Goal: Task Accomplishment & Management: Complete application form

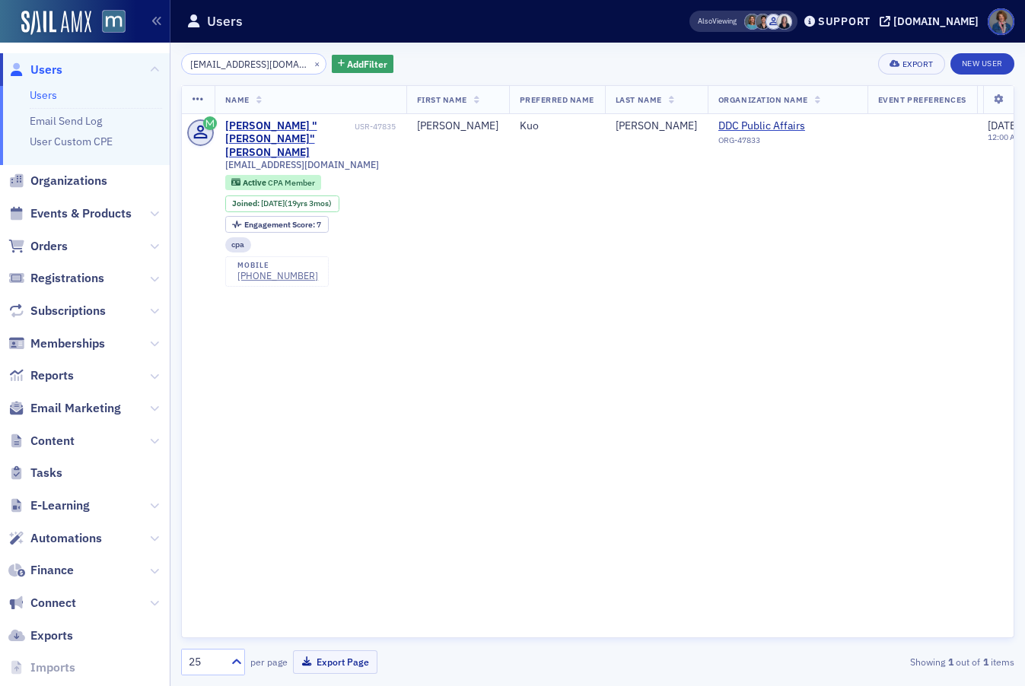
click at [629, 252] on td "[PERSON_NAME]" at bounding box center [656, 203] width 103 height 178
click at [44, 97] on link "Users" at bounding box center [43, 95] width 27 height 14
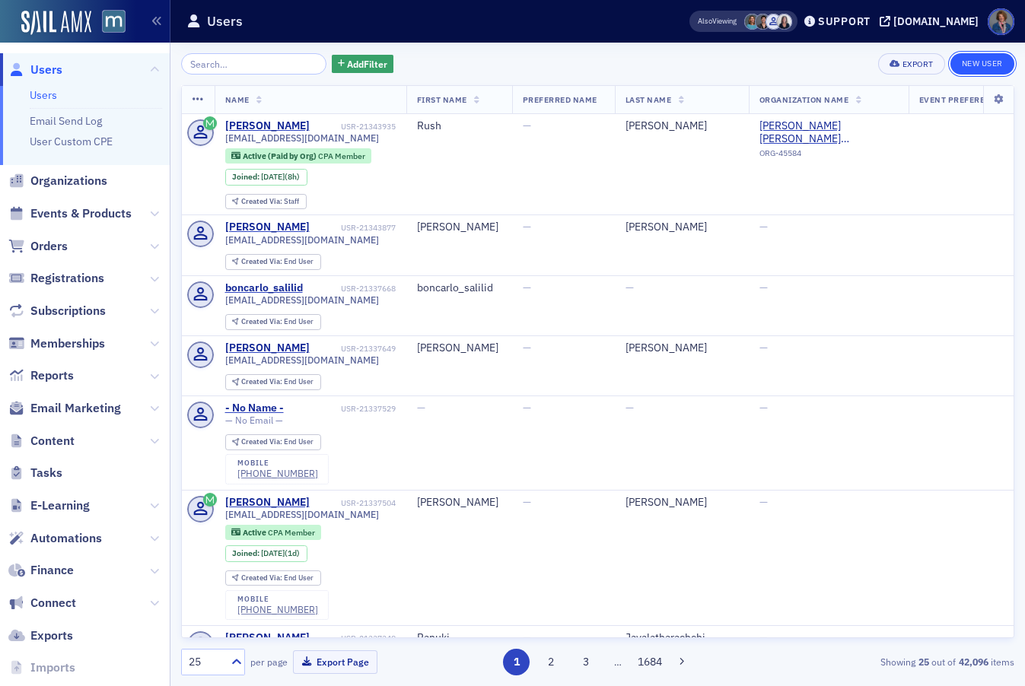
click at [982, 63] on link "New User" at bounding box center [983, 63] width 64 height 21
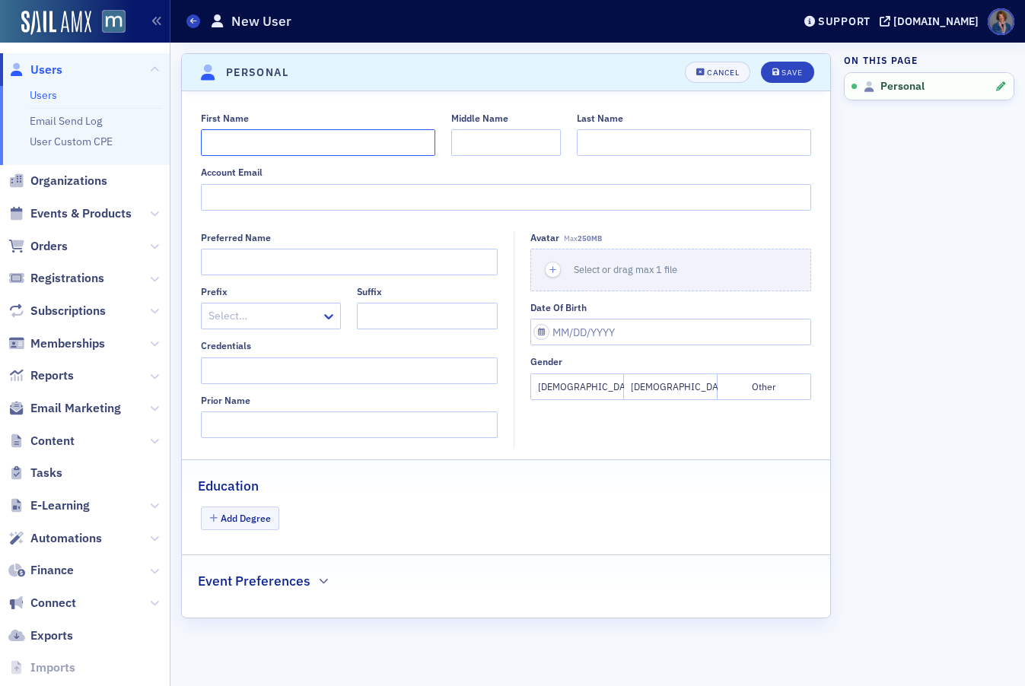
click at [291, 136] on input "First Name" at bounding box center [318, 142] width 234 height 27
type input "Jeffrey"
click at [598, 145] on input "Last Name" at bounding box center [694, 142] width 234 height 27
type input "Sailor"
click at [524, 141] on input "Middle Name" at bounding box center [506, 142] width 110 height 27
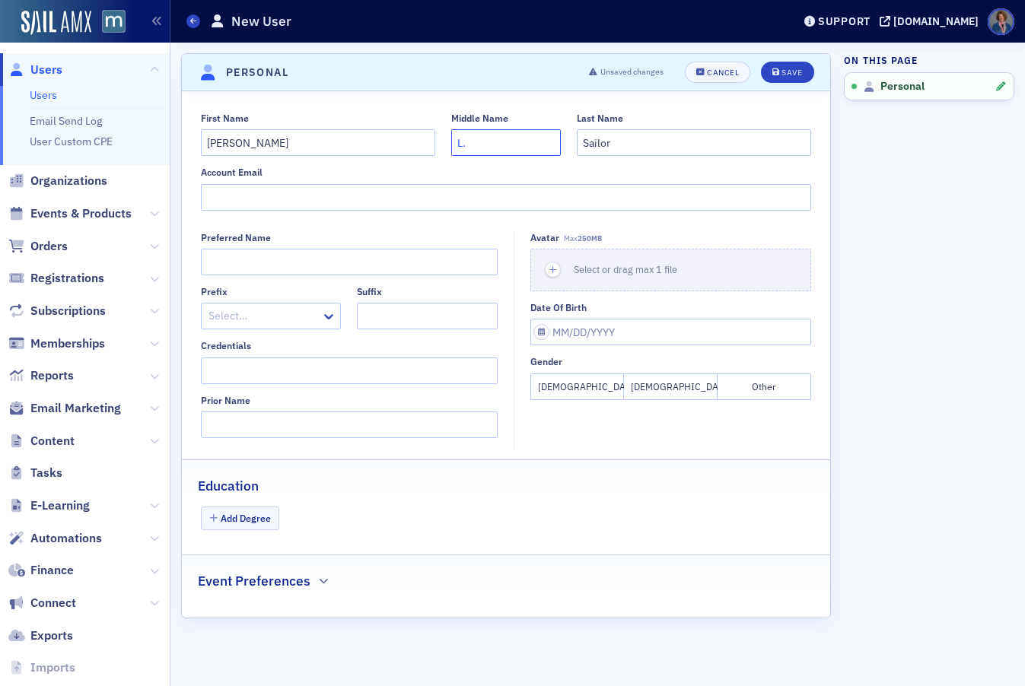
type input "L."
click at [459, 190] on input "Account Email" at bounding box center [506, 197] width 611 height 27
click at [721, 75] on div "Cancel" at bounding box center [723, 72] width 32 height 8
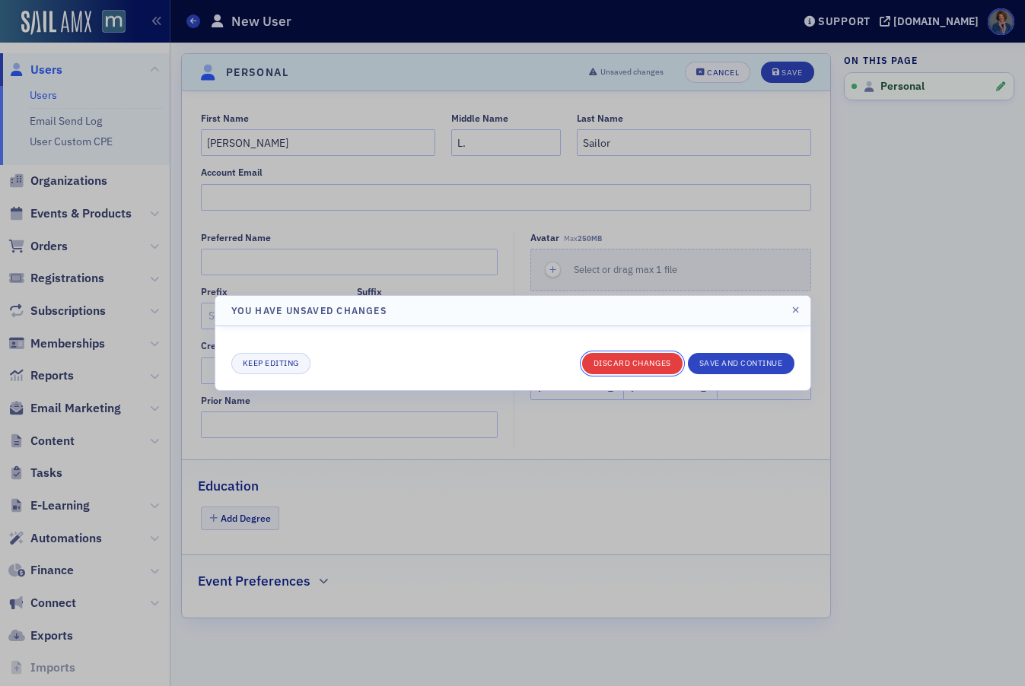
click at [623, 366] on button "Discard changes" at bounding box center [632, 363] width 100 height 21
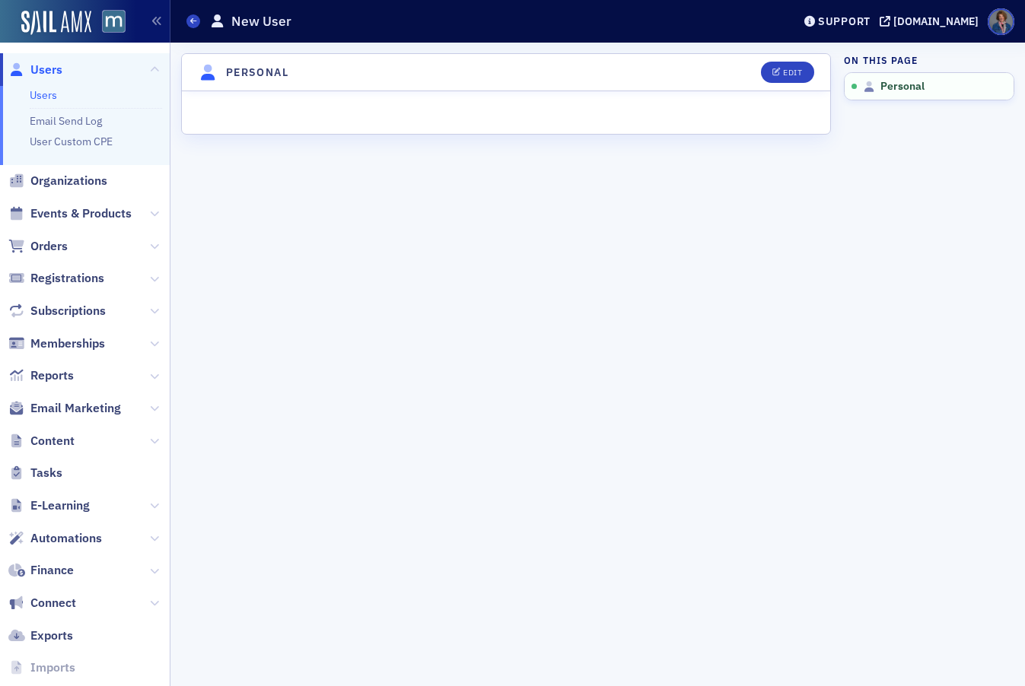
click at [52, 97] on link "Users" at bounding box center [43, 95] width 27 height 14
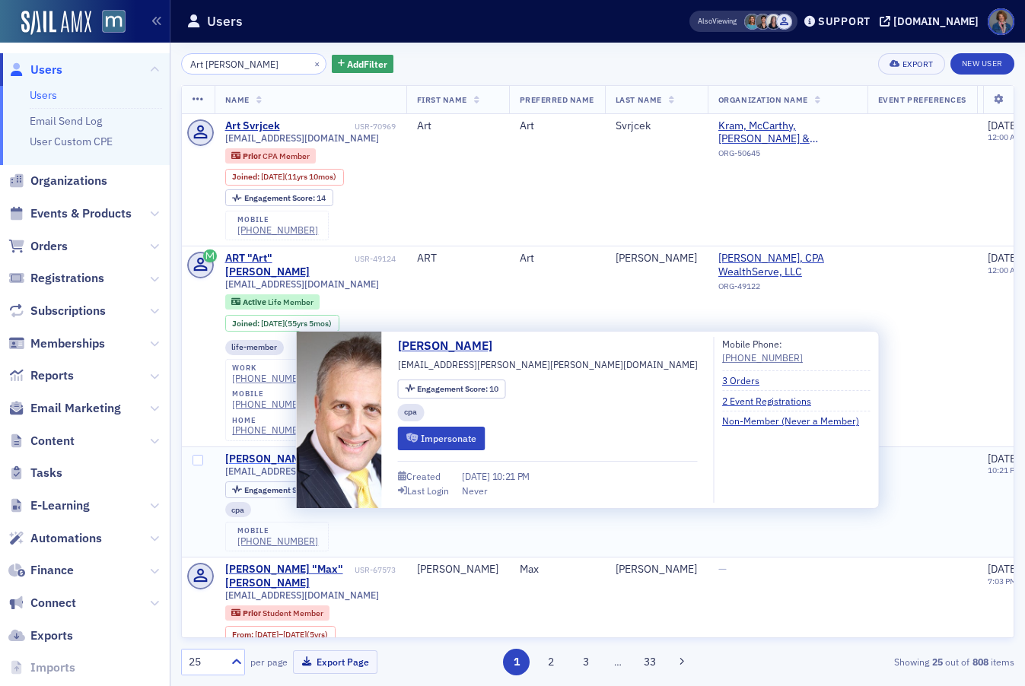
type input "Art werner"
click at [243, 453] on div "Arthur Werner" at bounding box center [267, 460] width 84 height 14
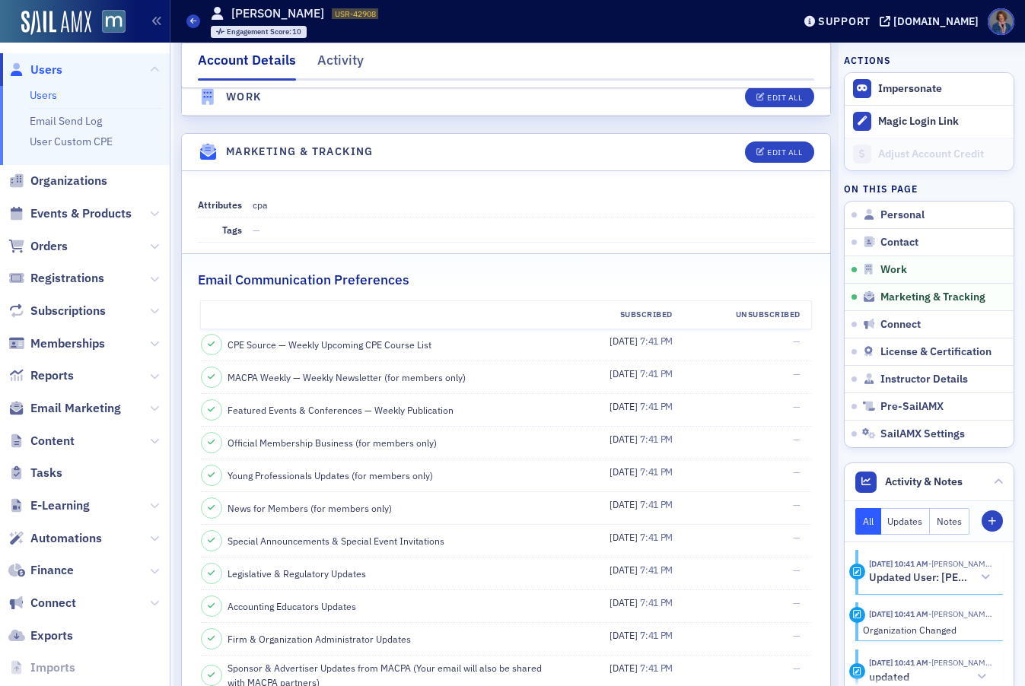
scroll to position [1538, 0]
click at [314, 218] on dd "—" at bounding box center [534, 230] width 562 height 24
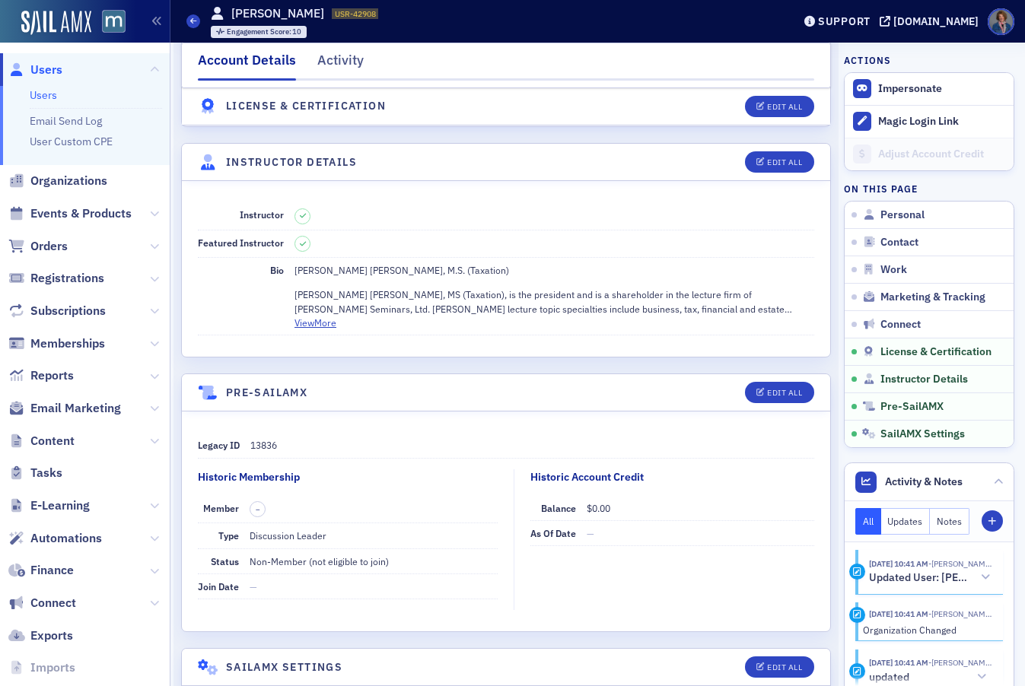
scroll to position [2801, 0]
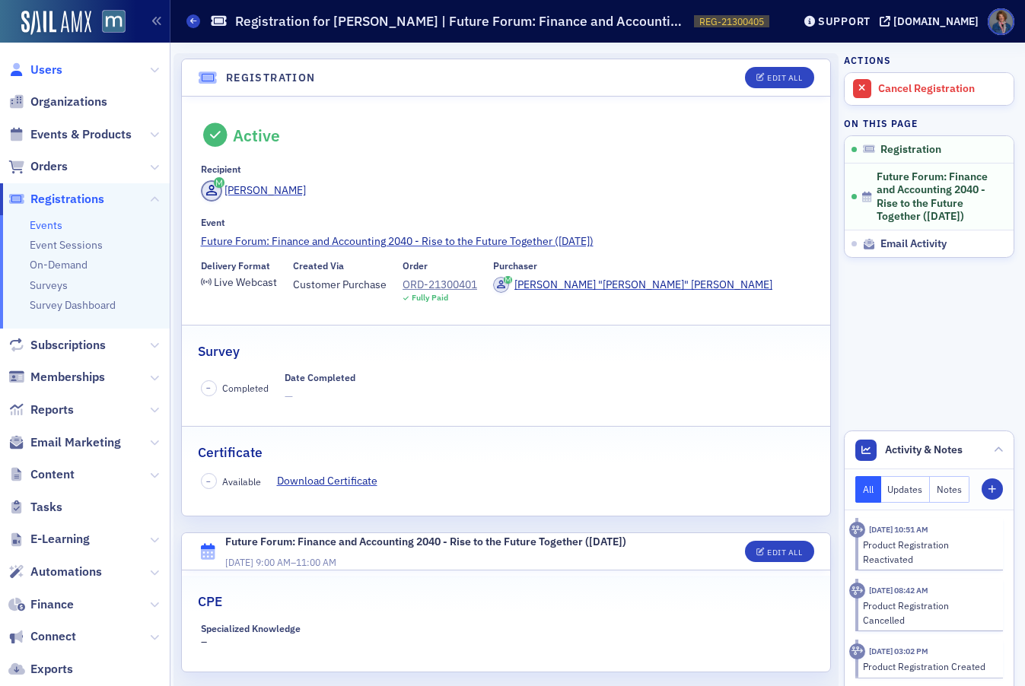
click at [43, 72] on span "Users" at bounding box center [46, 70] width 32 height 17
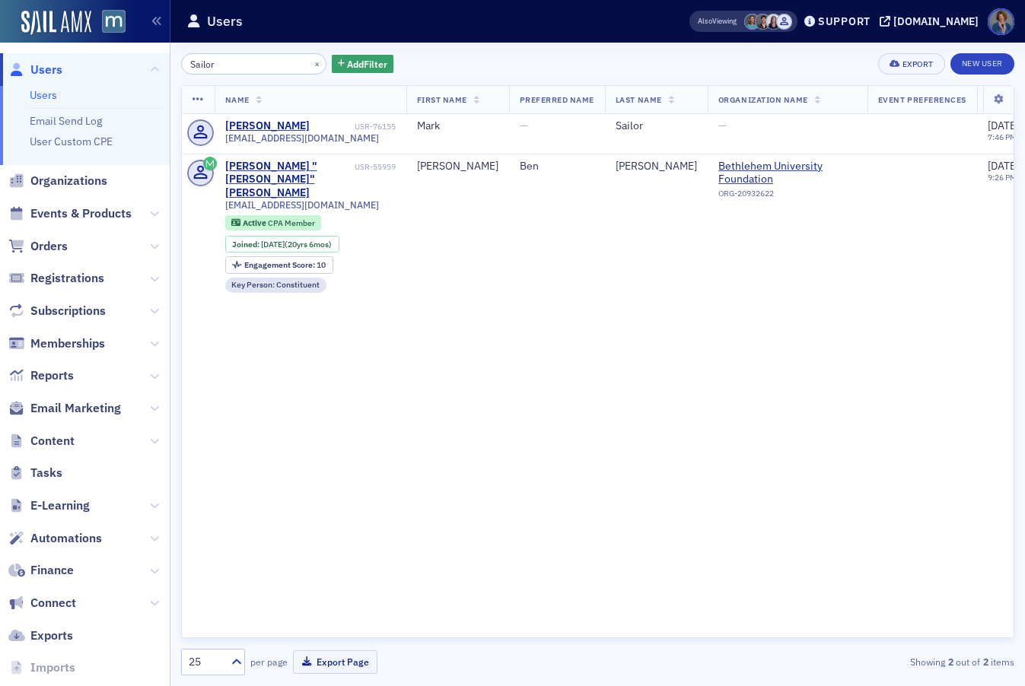
type input "Sailor"
